Goal: Task Accomplishment & Management: Manage account settings

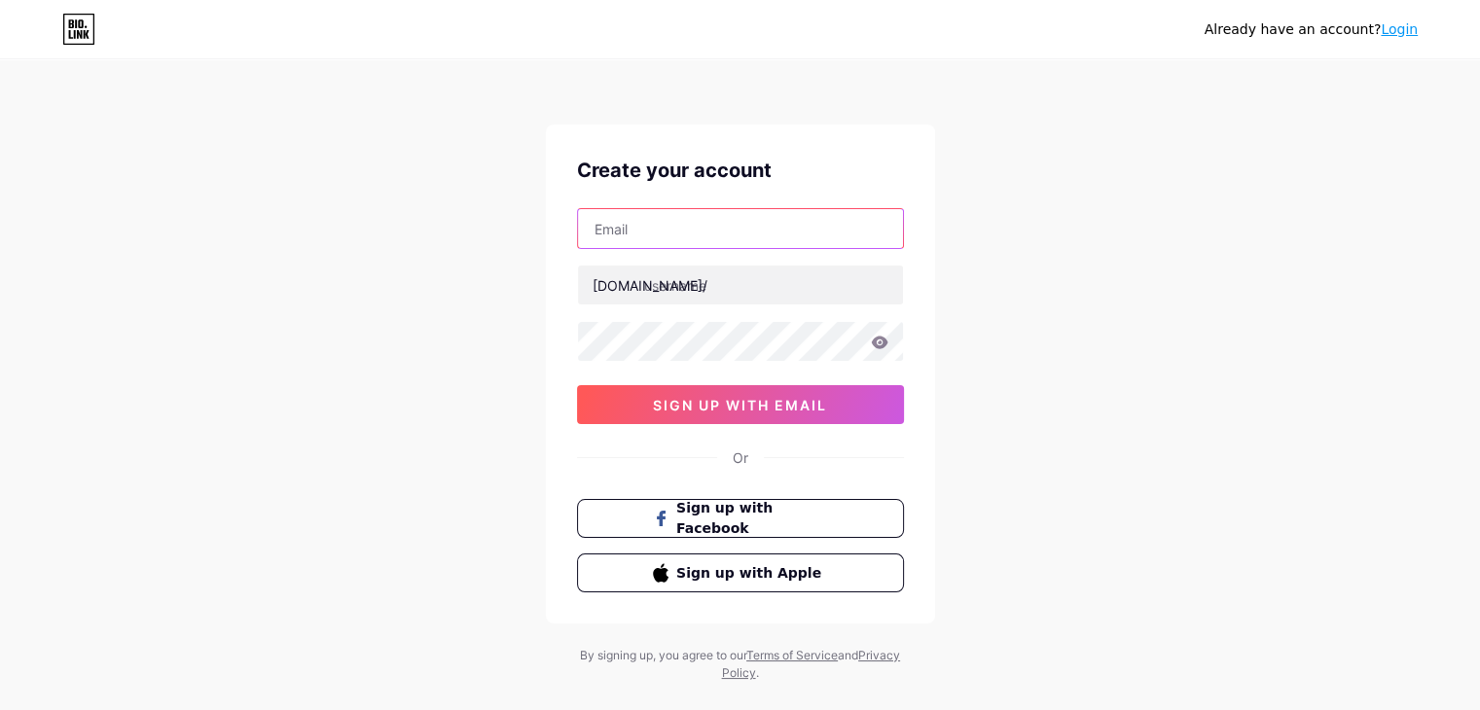
click at [612, 231] on input "text" at bounding box center [740, 228] width 325 height 39
click at [637, 231] on input "text" at bounding box center [740, 228] width 325 height 39
type input "[EMAIL_ADDRESS][DOMAIN_NAME]"
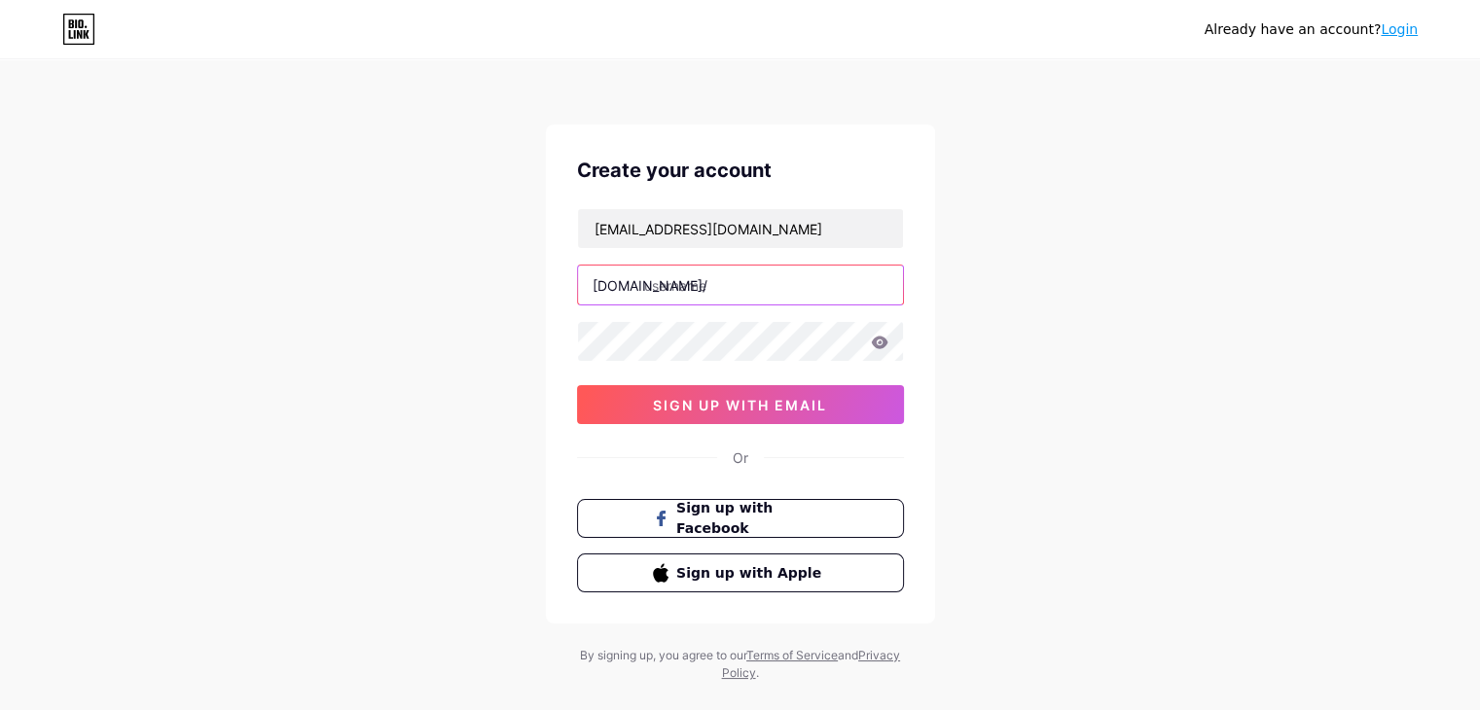
click at [677, 286] on input "text" at bounding box center [740, 285] width 325 height 39
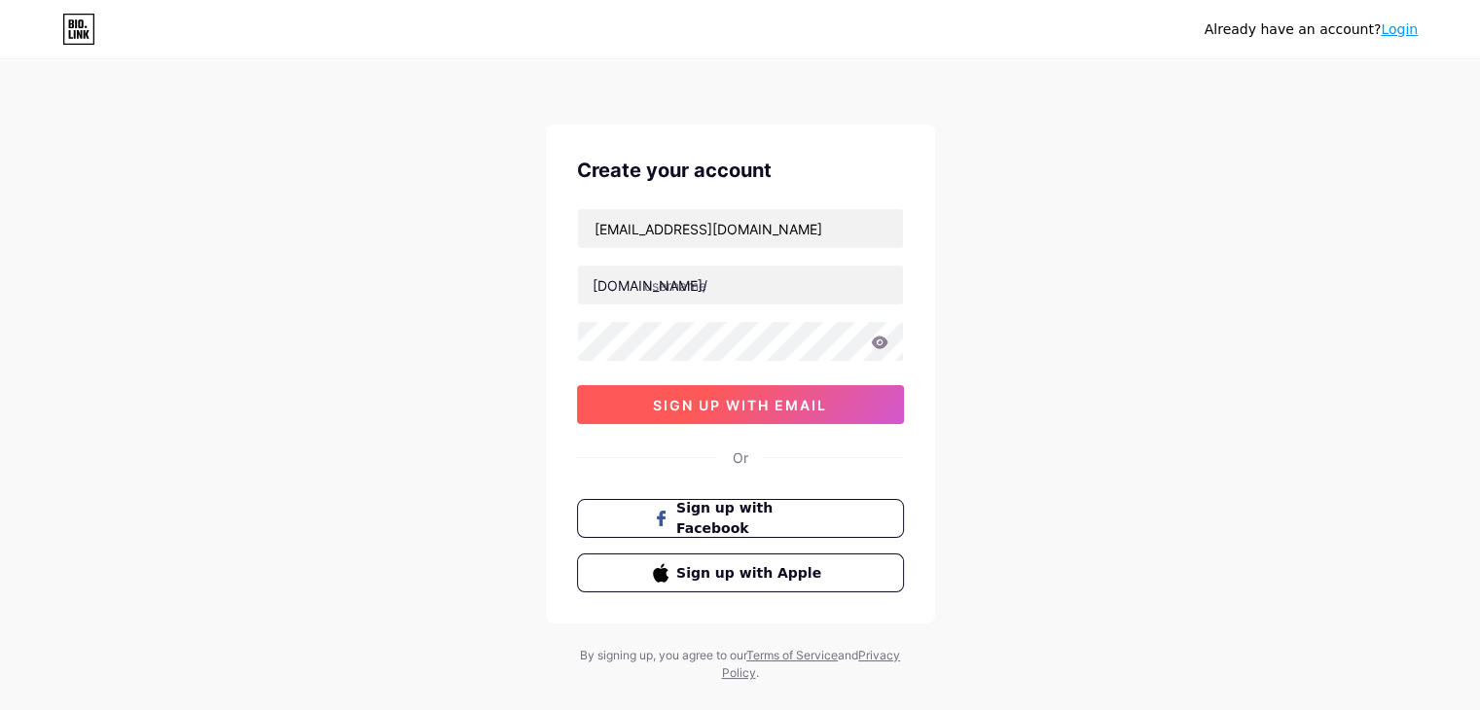
click at [658, 397] on span "sign up with email" at bounding box center [740, 405] width 174 height 17
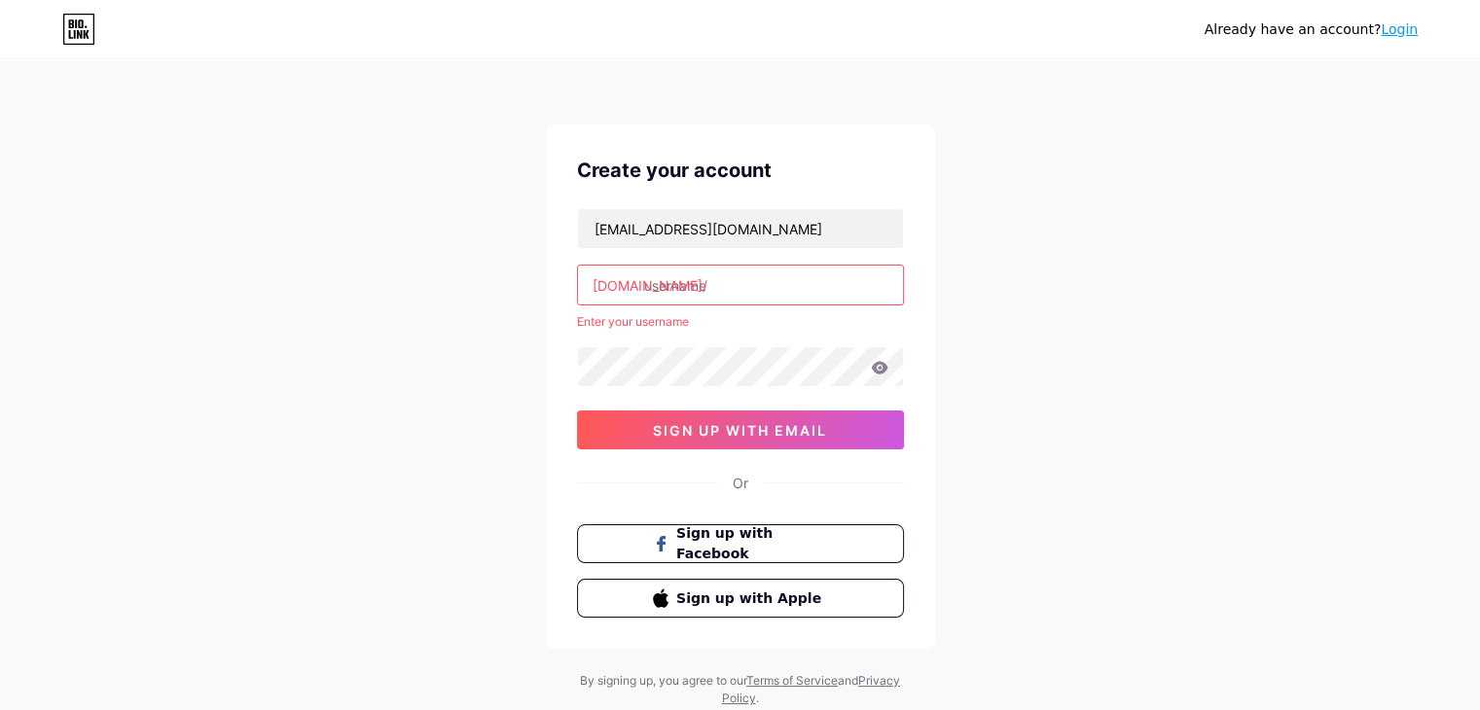
click at [689, 281] on input "text" at bounding box center [740, 285] width 325 height 39
type input "masseguromassalud"
click at [479, 363] on div "Already have an account? Login Create your account [EMAIL_ADDRESS][DOMAIN_NAME]…" at bounding box center [740, 384] width 1480 height 769
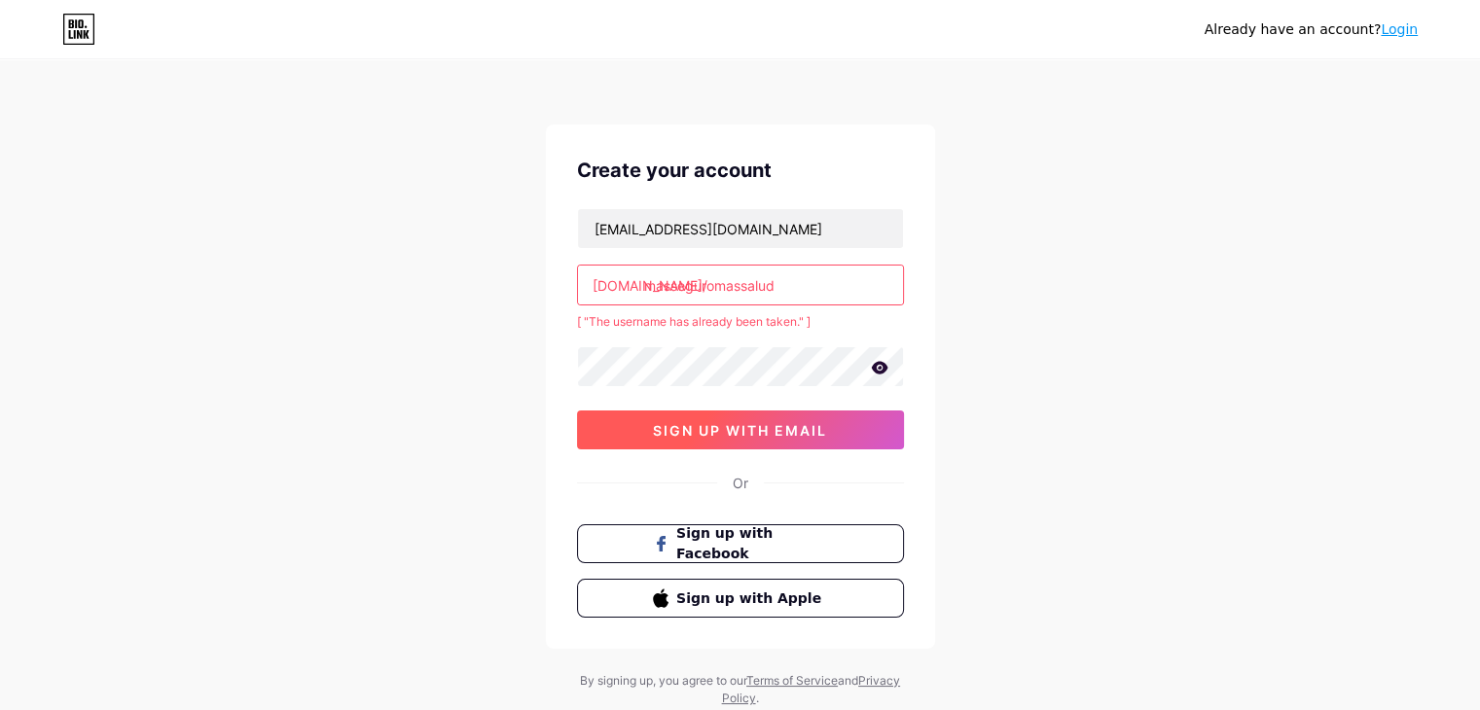
click at [726, 429] on span "sign up with email" at bounding box center [740, 430] width 174 height 17
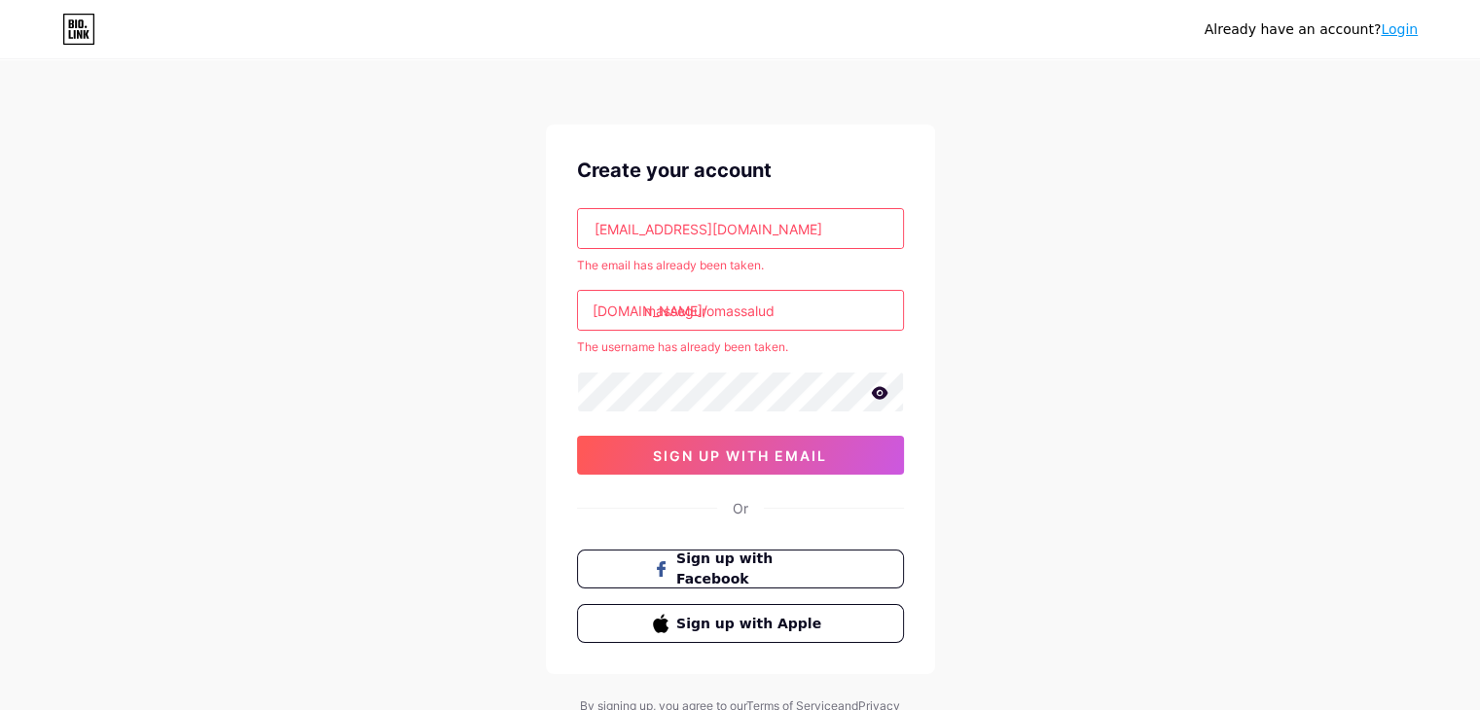
click at [1405, 32] on link "Login" at bounding box center [1398, 29] width 37 height 16
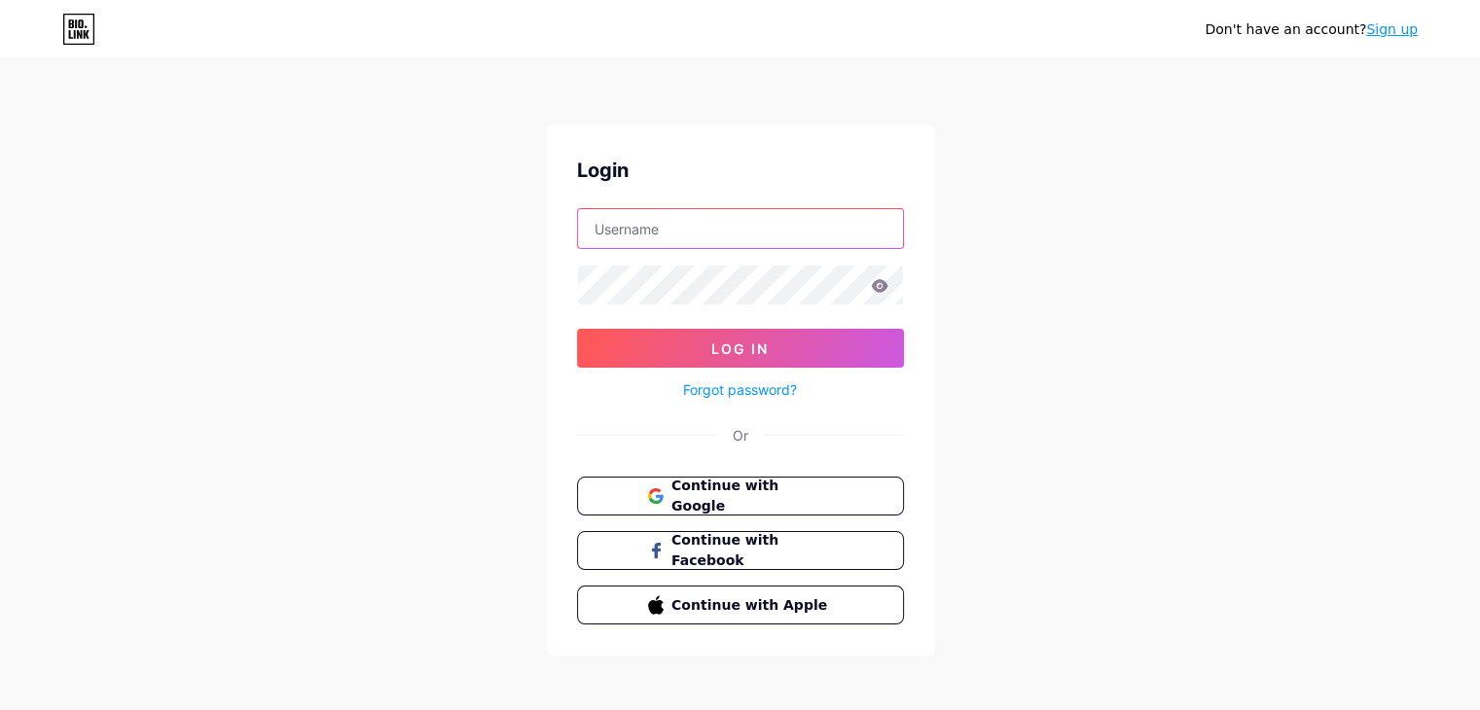
click at [836, 230] on input "text" at bounding box center [740, 228] width 325 height 39
type input "[EMAIL_ADDRESS][DOMAIN_NAME]"
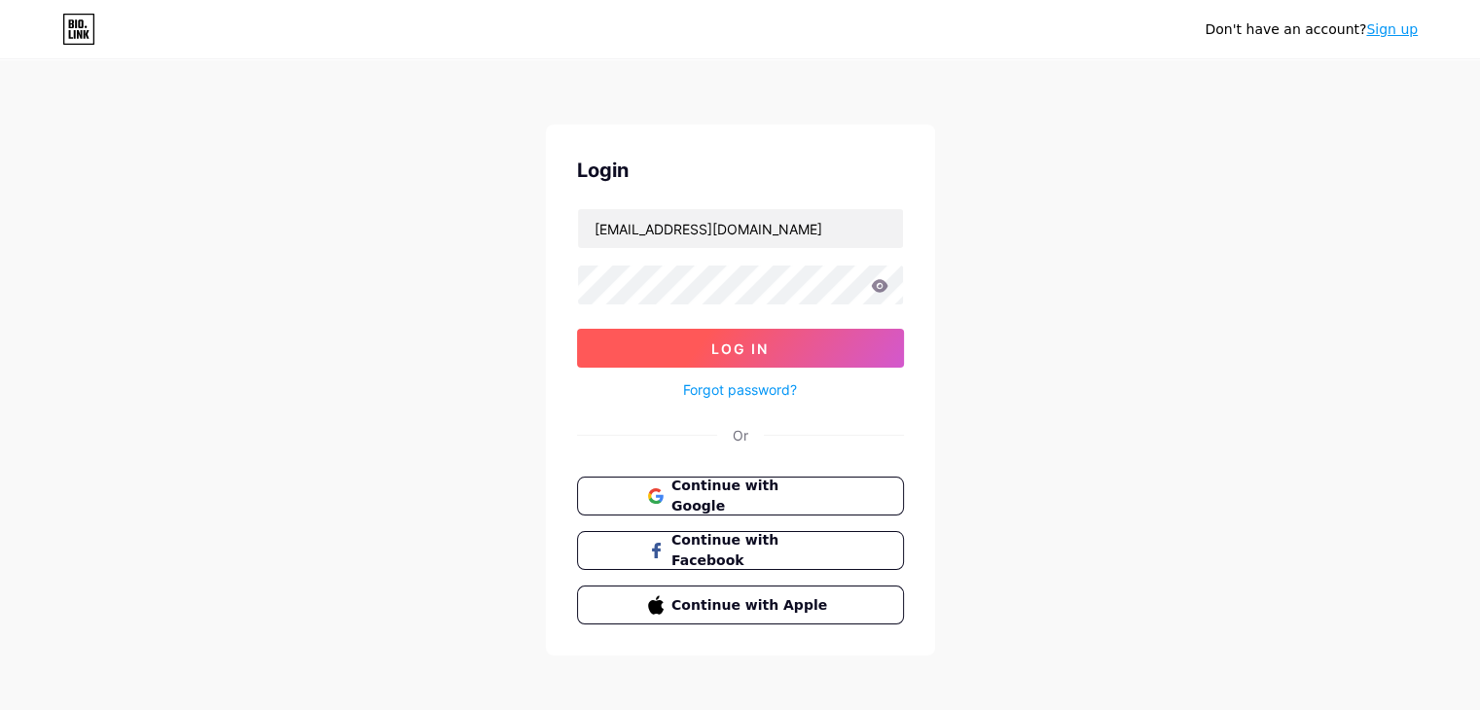
click at [849, 348] on button "Log In" at bounding box center [740, 348] width 327 height 39
